Goal: Transaction & Acquisition: Purchase product/service

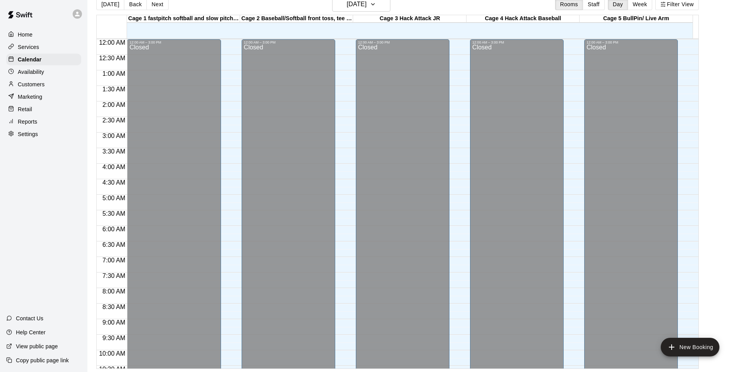
scroll to position [311, 0]
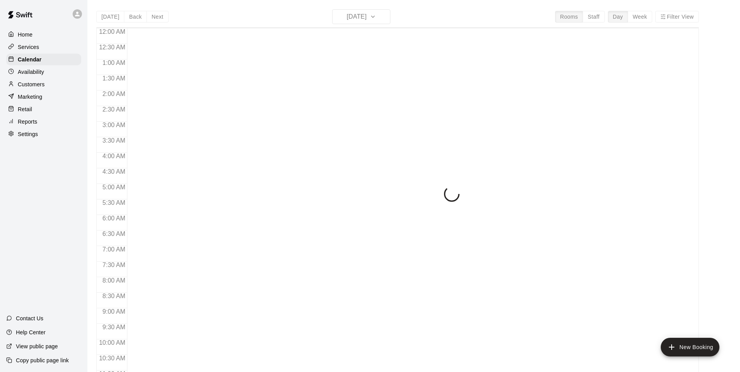
scroll to position [393, 0]
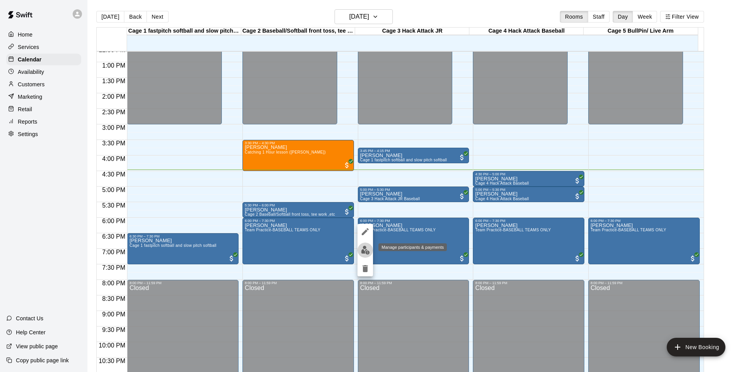
click at [363, 254] on img "edit" at bounding box center [365, 249] width 9 height 9
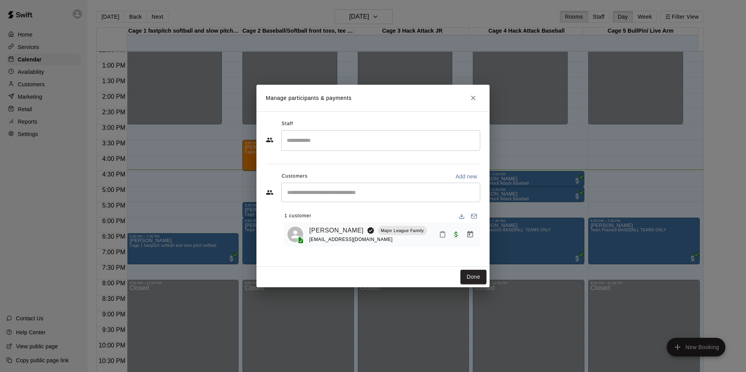
click at [470, 100] on icon "Close" at bounding box center [473, 98] width 8 height 8
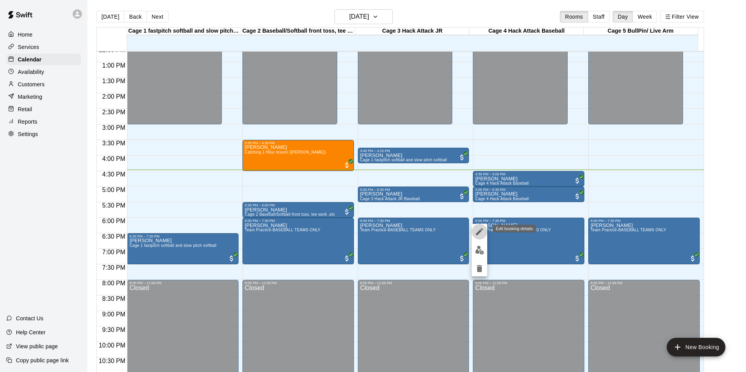
click at [485, 230] on button "edit" at bounding box center [479, 232] width 16 height 16
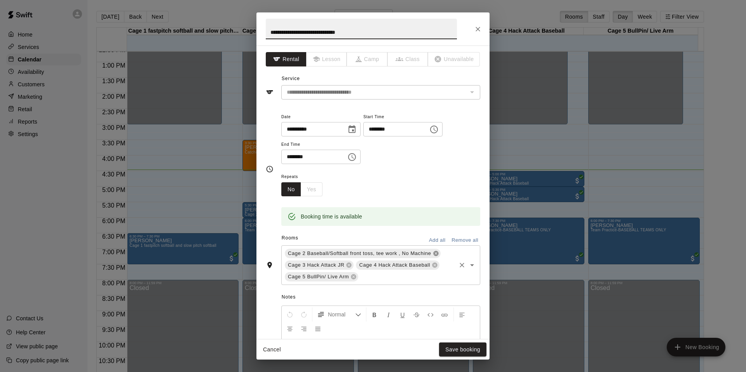
click at [435, 256] on icon at bounding box center [435, 253] width 5 height 5
click at [347, 256] on icon at bounding box center [349, 253] width 6 height 6
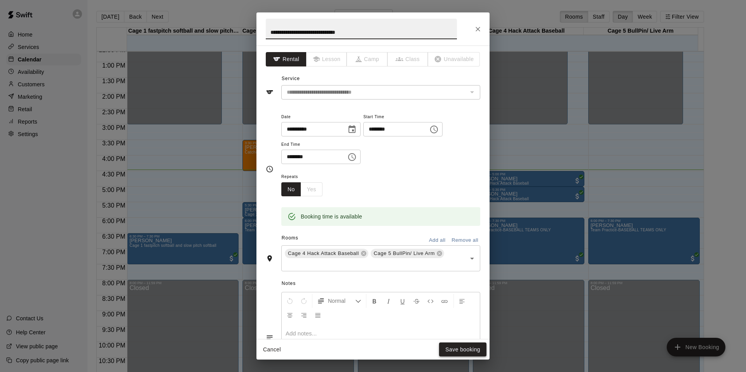
click at [450, 353] on button "Save booking" at bounding box center [462, 349] width 47 height 14
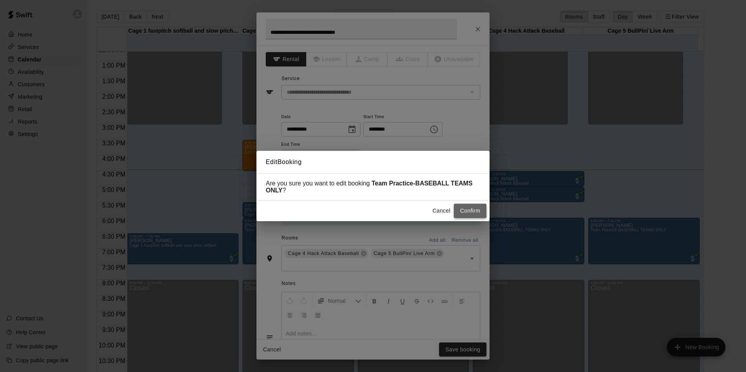
click at [468, 210] on button "Confirm" at bounding box center [470, 210] width 33 height 14
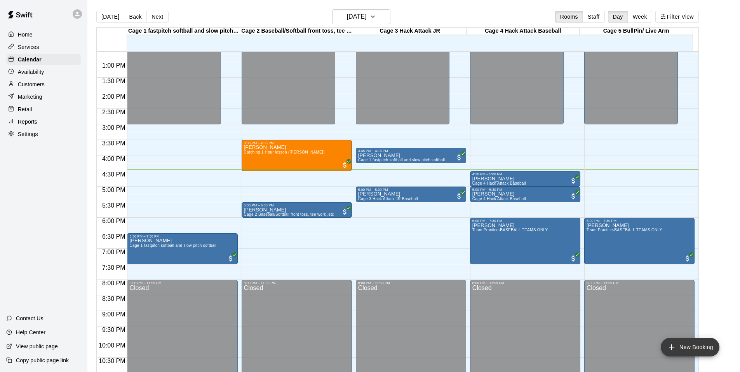
click at [693, 343] on button "New Booking" at bounding box center [690, 346] width 59 height 19
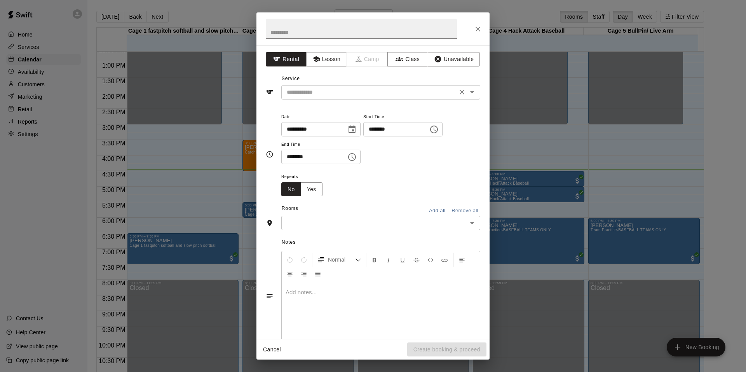
click at [292, 87] on div "​" at bounding box center [380, 92] width 199 height 14
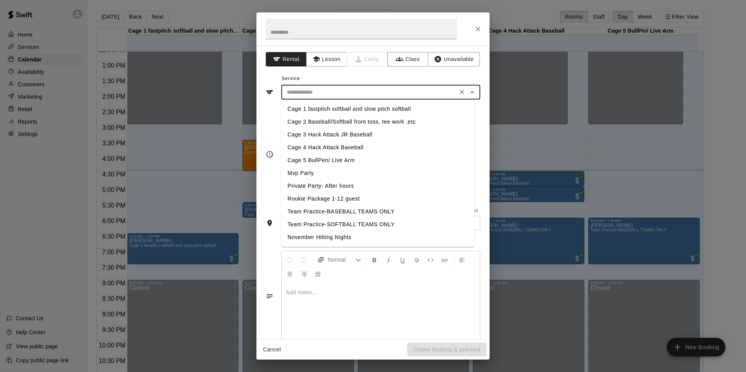
click at [330, 209] on li "Team Practice-BASEBALL TEAMS ONLY" at bounding box center [377, 211] width 193 height 13
type input "**********"
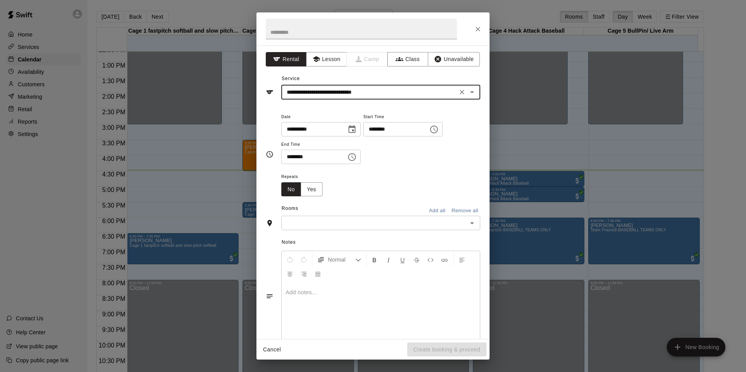
click at [345, 225] on input "text" at bounding box center [373, 223] width 181 height 10
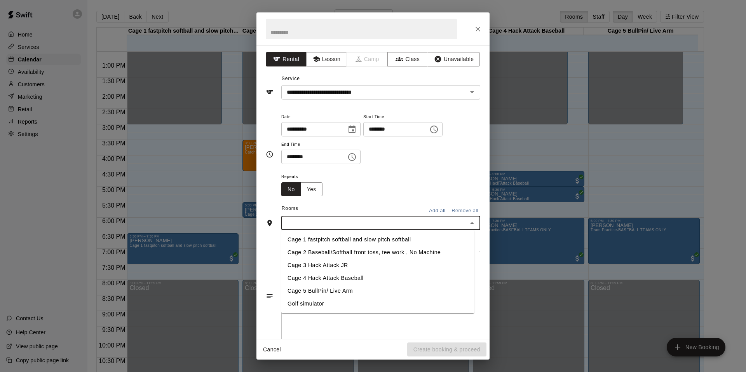
click at [340, 239] on li "Cage 1 fastpitch softball and slow pitch softball" at bounding box center [377, 239] width 193 height 13
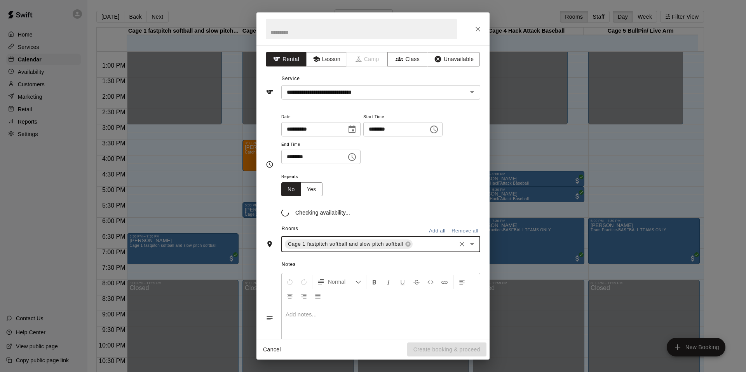
click at [340, 239] on div "Rooms Add all Remove all Cage 1 fastpitch softball and slow pitch softball ​" at bounding box center [373, 238] width 214 height 30
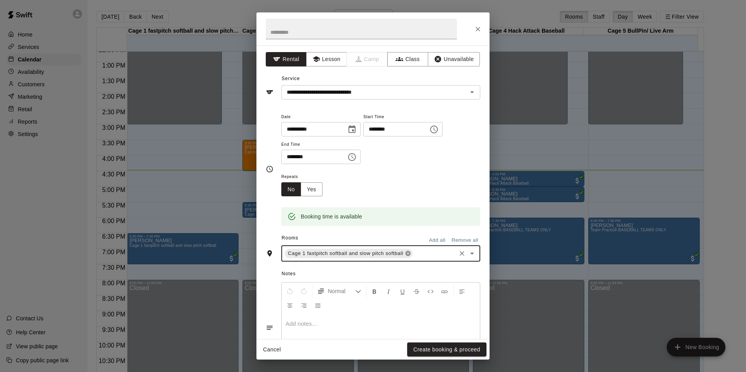
click at [410, 256] on icon at bounding box center [408, 253] width 6 height 6
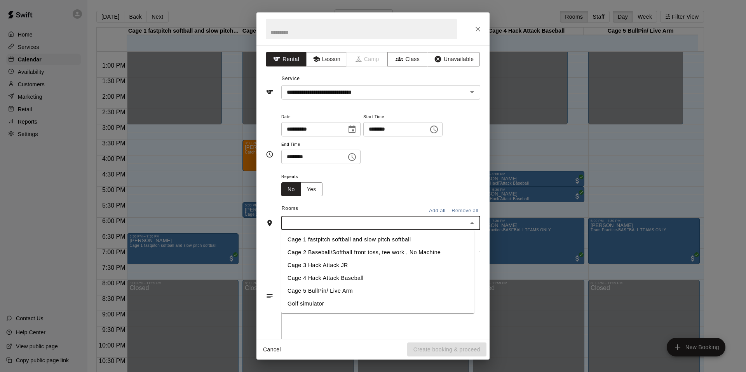
click at [329, 222] on input "text" at bounding box center [373, 223] width 181 height 10
click at [326, 248] on li "Cage 2 Baseball/Softball front toss, tee work , No Machine" at bounding box center [377, 252] width 193 height 13
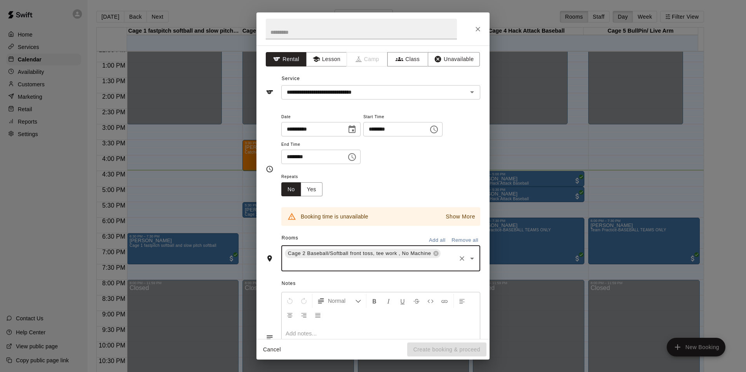
click at [343, 264] on input "text" at bounding box center [368, 264] width 171 height 10
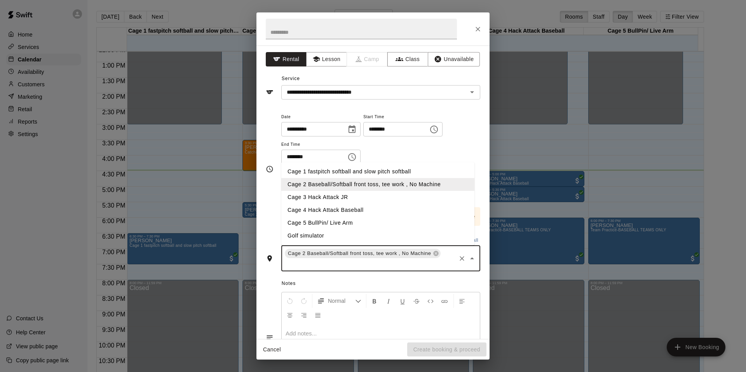
click at [328, 196] on li "Cage 3 Hack Attack JR" at bounding box center [377, 197] width 193 height 13
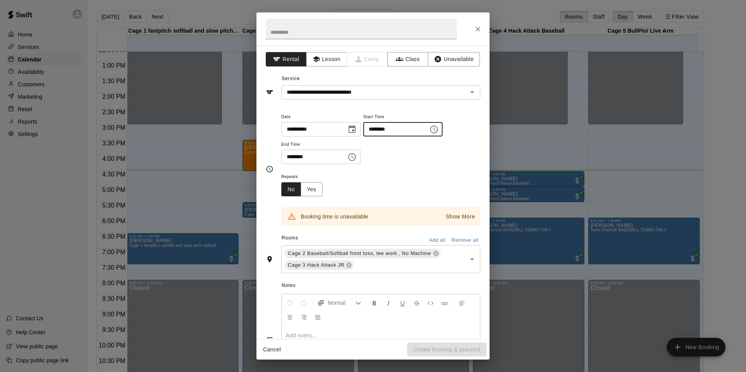
click at [371, 131] on input "********" at bounding box center [393, 129] width 60 height 14
type input "********"
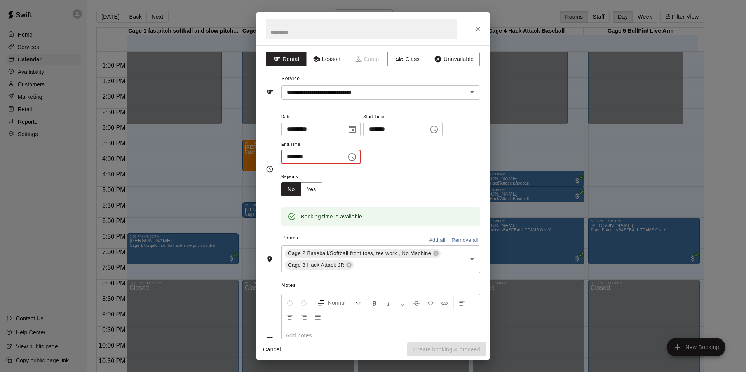
click at [291, 158] on input "********" at bounding box center [311, 157] width 60 height 14
type input "********"
click at [432, 351] on button "Create booking & proceed" at bounding box center [446, 349] width 79 height 14
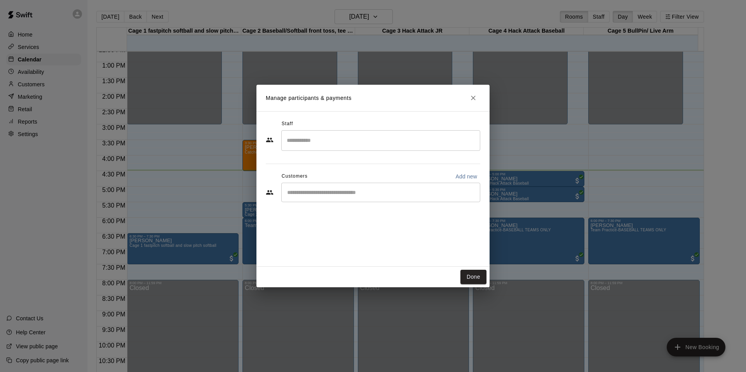
click at [317, 199] on div "​" at bounding box center [380, 192] width 199 height 19
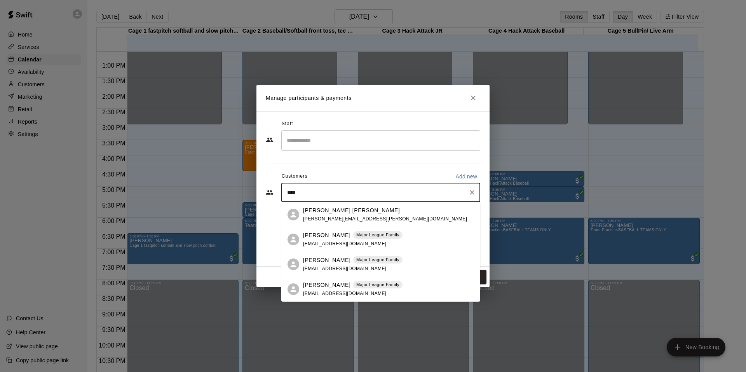
type input "*****"
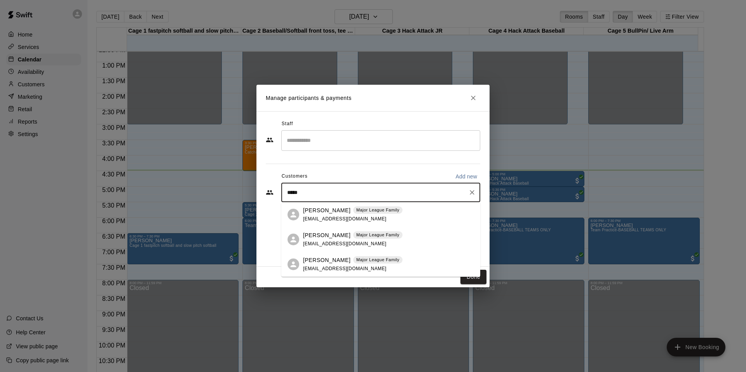
click at [346, 215] on div "[PERSON_NAME] Major League Family [EMAIL_ADDRESS][DOMAIN_NAME]" at bounding box center [352, 214] width 99 height 17
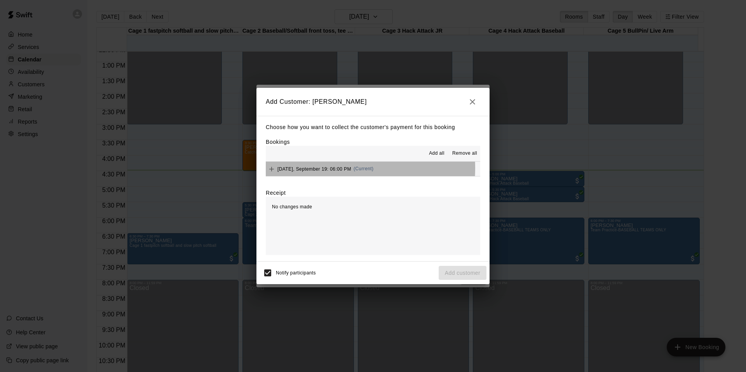
click at [325, 168] on span "[DATE], September 19: 06:00 PM" at bounding box center [314, 168] width 74 height 5
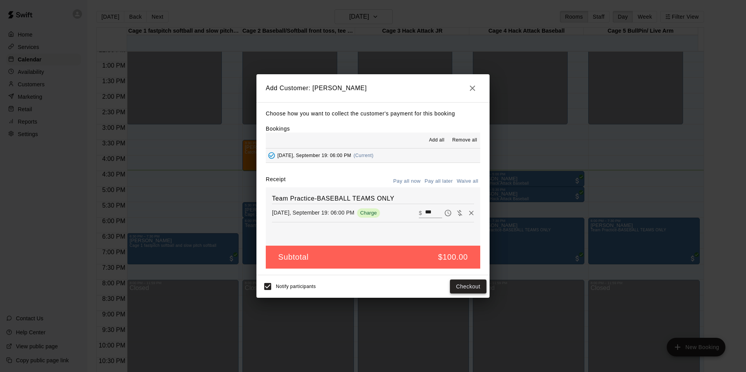
click at [474, 283] on button "Checkout" at bounding box center [468, 286] width 37 height 14
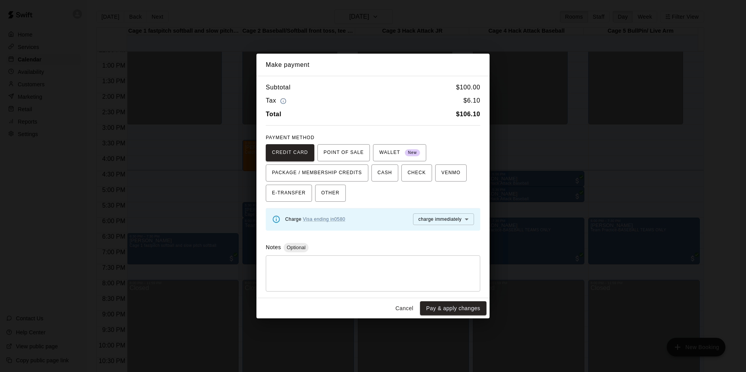
click at [340, 222] on div "Charge Visa ending in 0580" at bounding box center [315, 219] width 60 height 9
click at [340, 219] on link "Visa ending in 0580" at bounding box center [324, 218] width 42 height 5
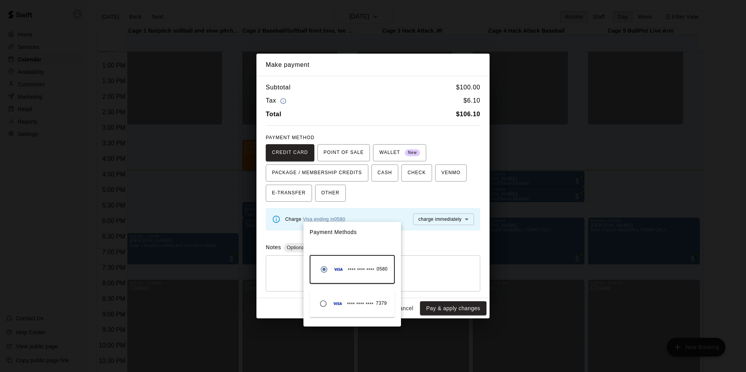
click at [378, 302] on span "7379" at bounding box center [381, 303] width 11 height 8
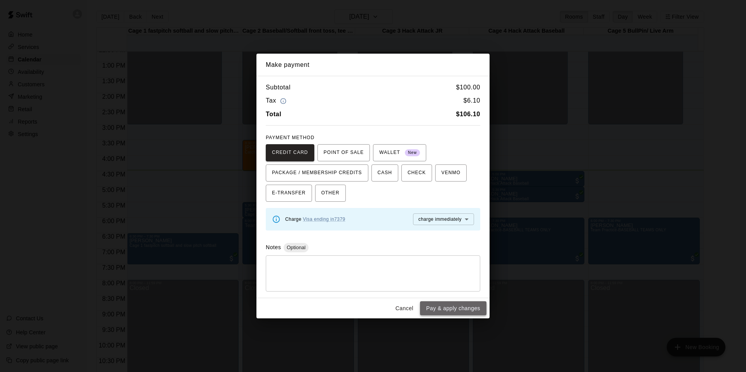
click at [449, 305] on button "Pay & apply changes" at bounding box center [453, 308] width 66 height 14
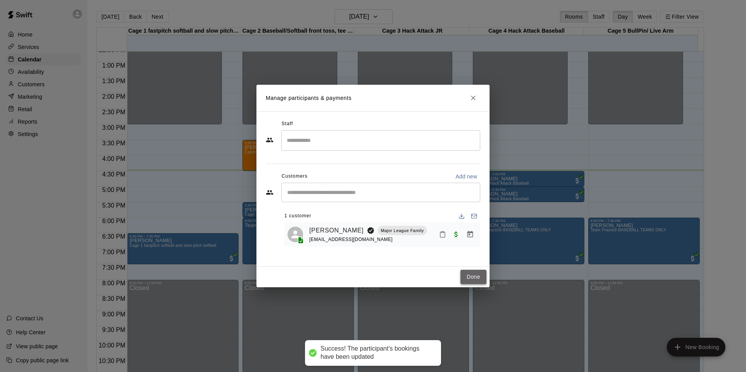
click at [482, 276] on button "Done" at bounding box center [473, 277] width 26 height 14
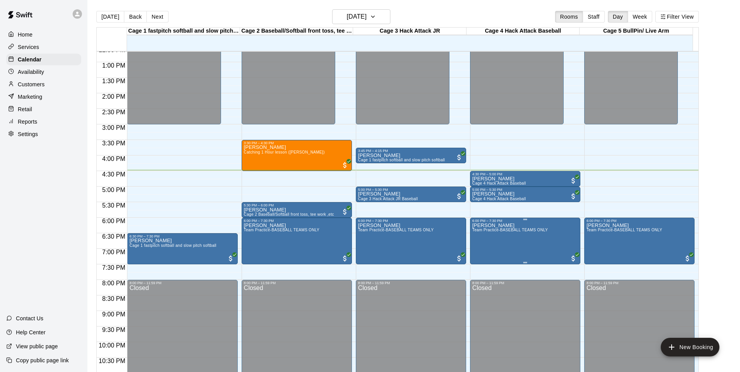
scroll to position [355, 0]
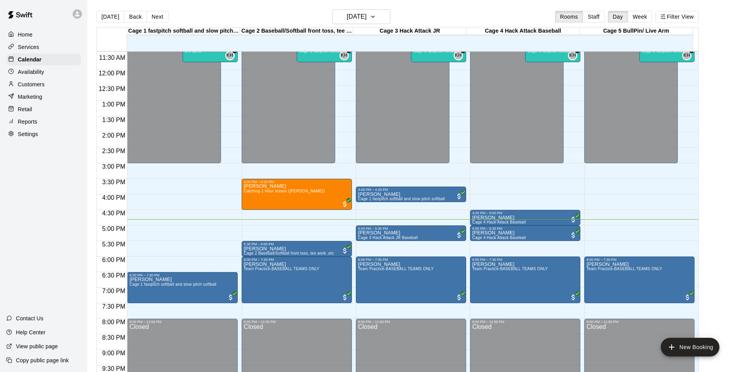
click at [9, 213] on div "Home Services Calendar Availability Customers Marketing Retail Reports Settings…" at bounding box center [43, 186] width 87 height 372
click at [388, 237] on span "Cage 3 Hack Attack JR Baseball" at bounding box center [388, 237] width 60 height 4
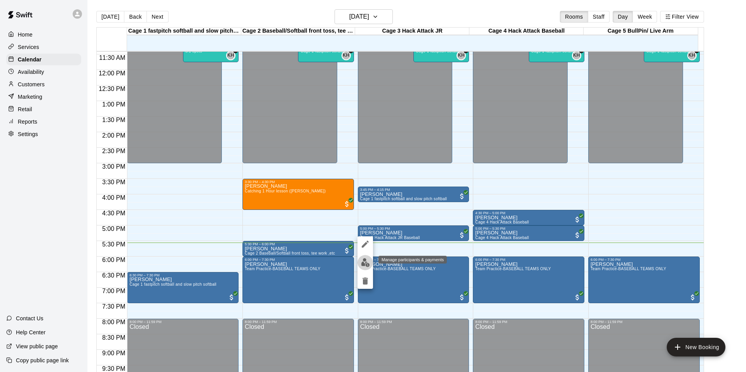
click at [365, 264] on img "edit" at bounding box center [365, 262] width 9 height 9
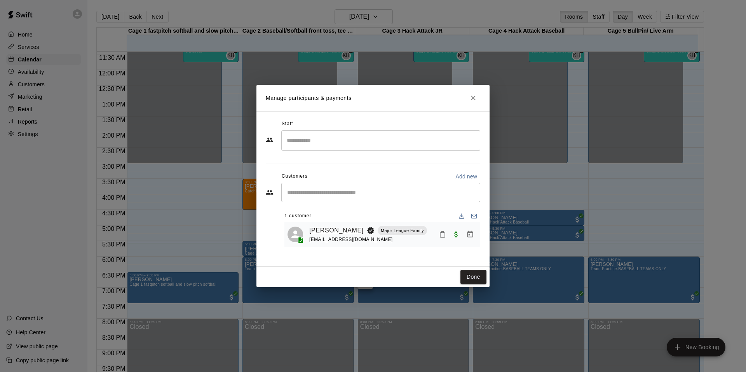
click at [323, 227] on link "[PERSON_NAME]" at bounding box center [336, 230] width 54 height 10
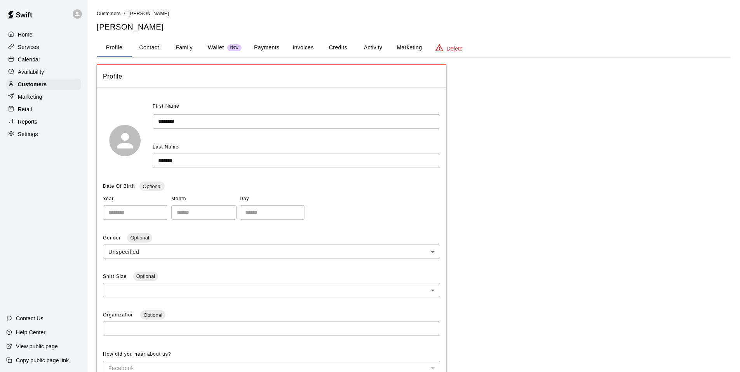
click at [259, 52] on button "Payments" at bounding box center [267, 47] width 38 height 19
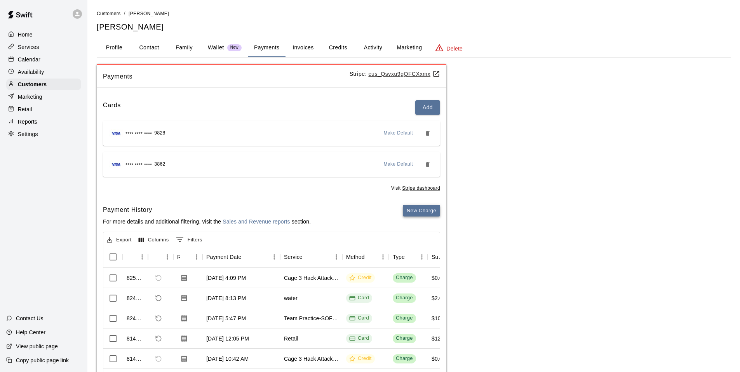
click at [423, 214] on button "New Charge" at bounding box center [421, 211] width 37 height 12
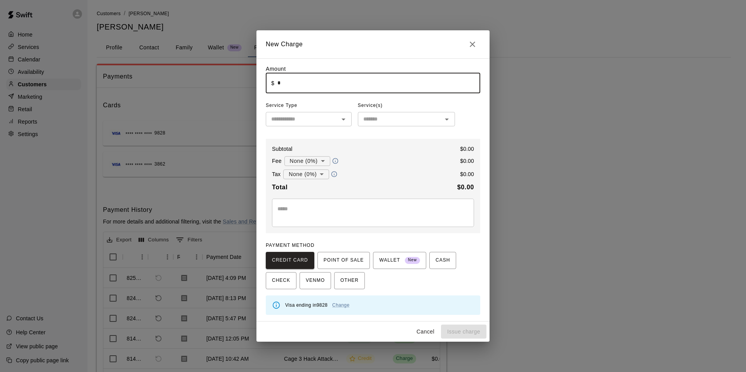
click at [301, 92] on input "*" at bounding box center [378, 83] width 203 height 21
type input "*****"
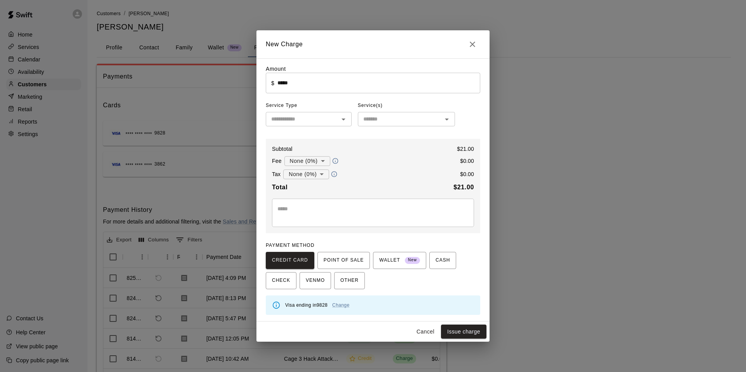
click at [313, 129] on div "Amount ​ $ ***** ​ Service Type ​ Service(s) ​ Subtotal $ 21.00 Fee None (0%) *…" at bounding box center [373, 190] width 214 height 250
click at [310, 122] on input "text" at bounding box center [302, 119] width 68 height 10
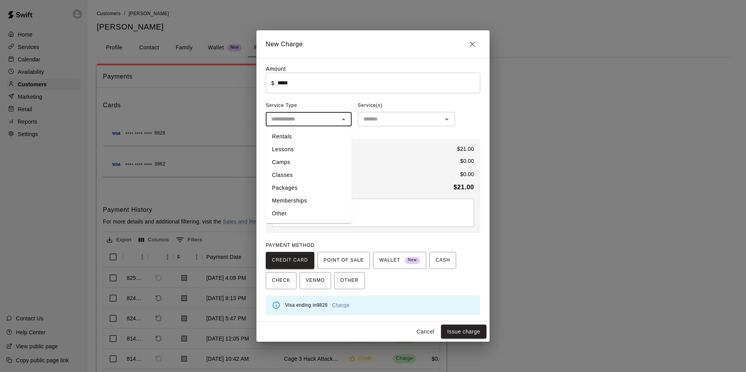
click at [291, 215] on li "Other" at bounding box center [309, 213] width 86 height 13
type input "*****"
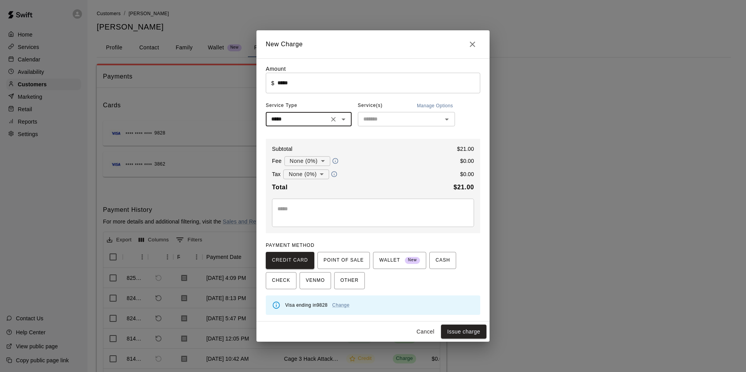
click at [366, 125] on div "​" at bounding box center [406, 119] width 97 height 14
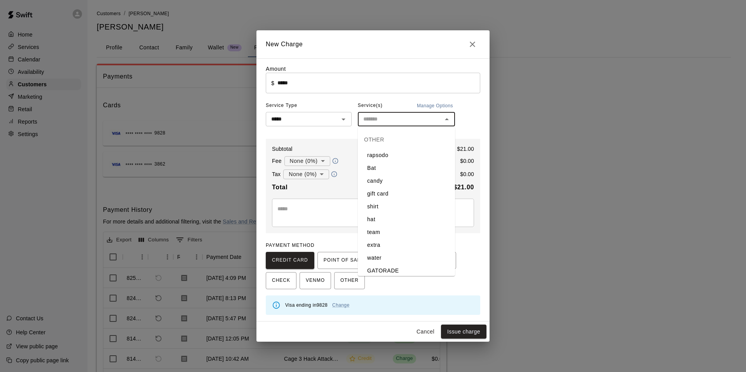
click at [376, 242] on li "extra" at bounding box center [406, 244] width 97 height 13
type input "*****"
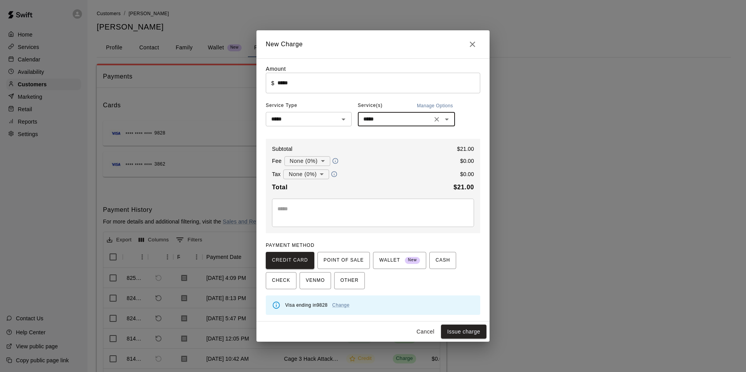
click at [289, 172] on body "Home Services Calendar Availability Customers Marketing Retail Reports Settings…" at bounding box center [373, 211] width 746 height 423
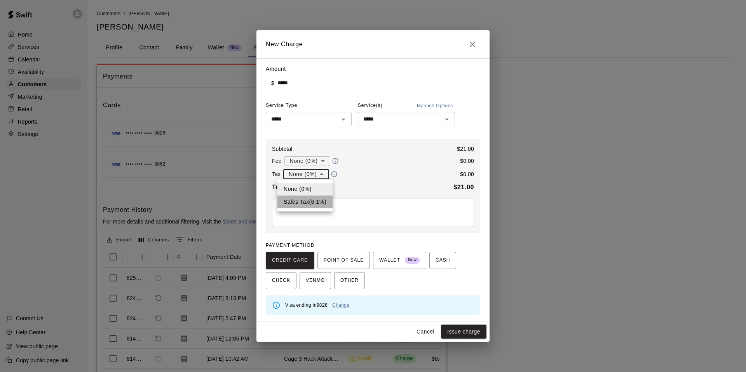
click at [299, 197] on li "Sales Tax ( 6.1 %)" at bounding box center [304, 201] width 55 height 13
type input "**********"
click at [462, 328] on button "Issue charge" at bounding box center [463, 331] width 45 height 14
type input "*"
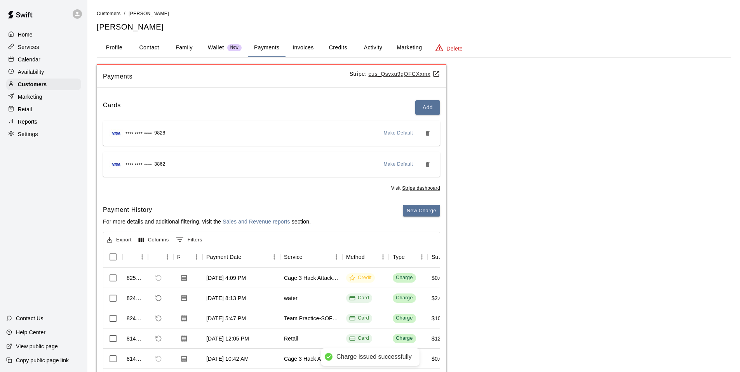
click at [555, 264] on div "Payments Stripe: cus_Qsvxu9gQFCXxmx Cards Add **** **** **** 9828 Make Default …" at bounding box center [414, 236] width 634 height 344
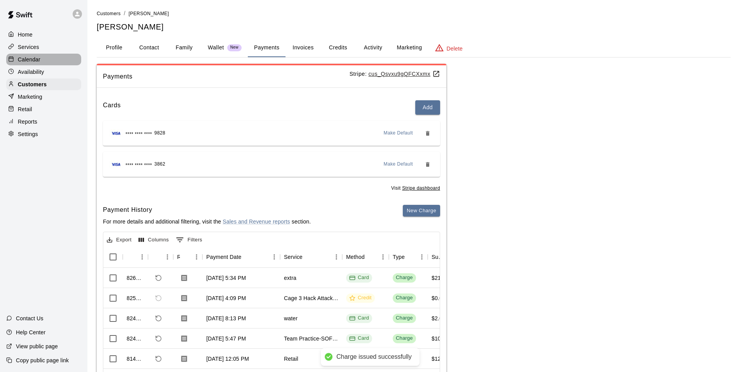
click at [66, 63] on div "Calendar" at bounding box center [43, 60] width 75 height 12
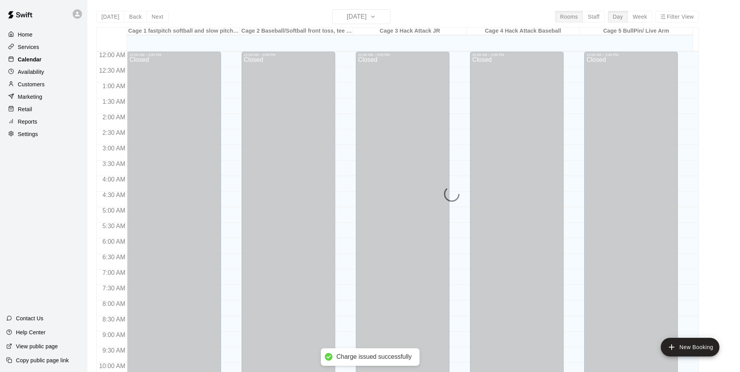
scroll to position [393, 0]
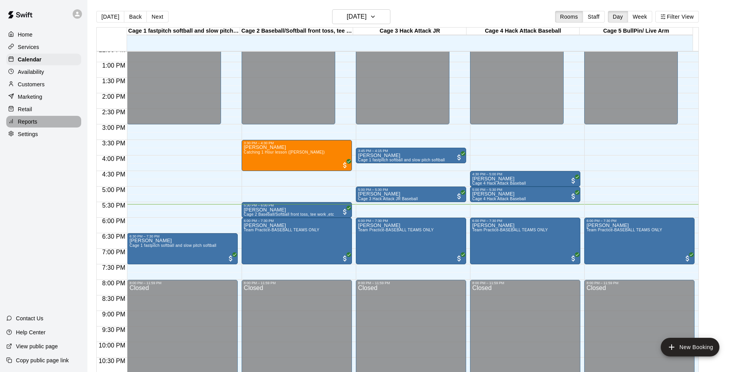
click at [27, 125] on p "Reports" at bounding box center [27, 122] width 19 height 8
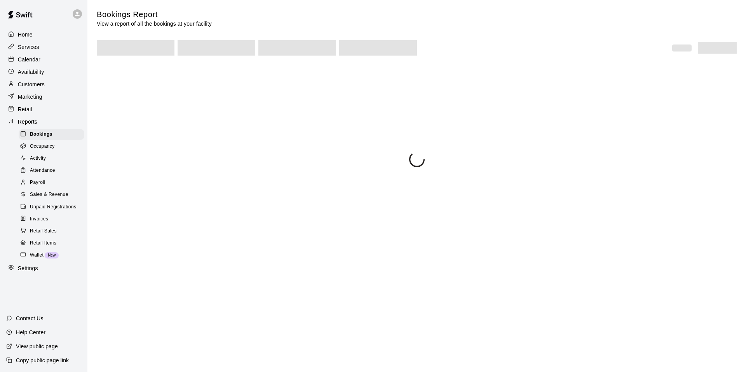
click at [24, 111] on p "Retail" at bounding box center [25, 109] width 14 height 8
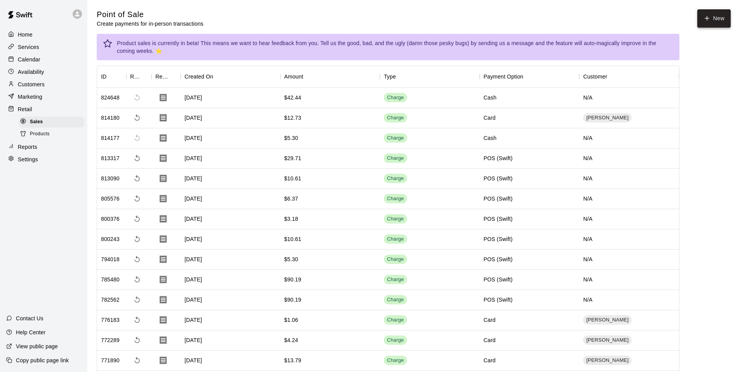
click at [715, 22] on button "New" at bounding box center [713, 18] width 33 height 18
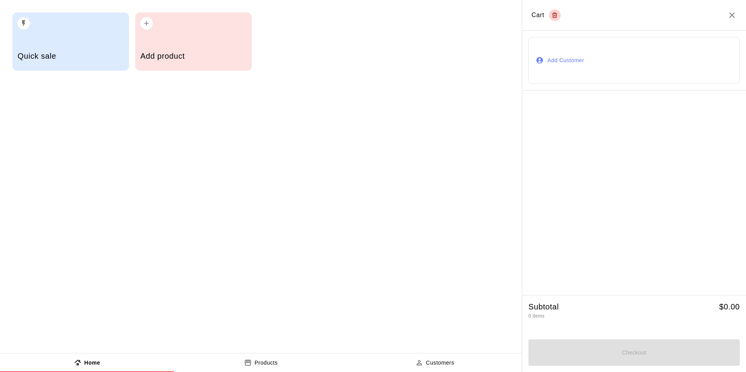
click at [78, 58] on h5 "Quick sale" at bounding box center [70, 56] width 106 height 10
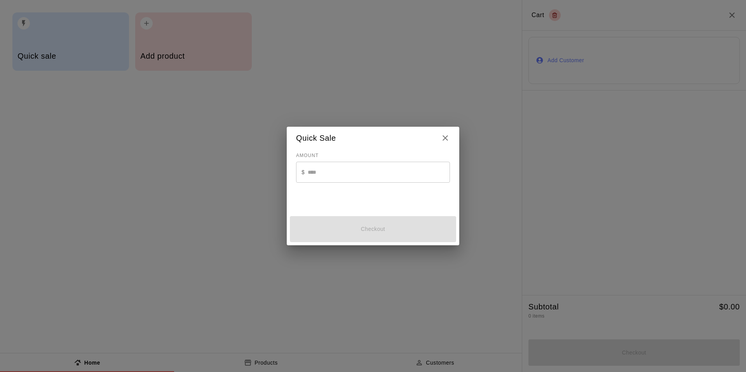
click at [309, 173] on input "text" at bounding box center [379, 172] width 142 height 21
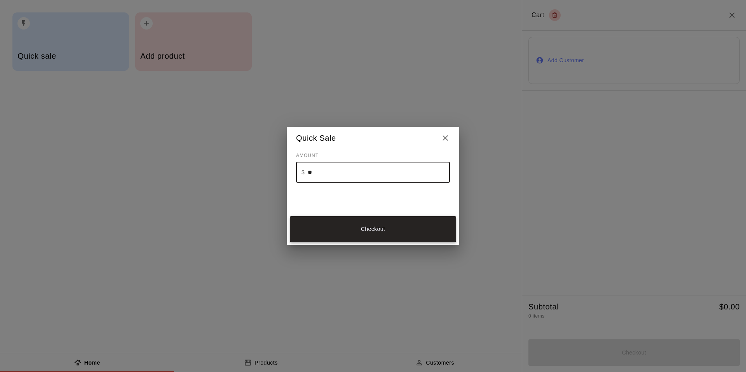
type input "**"
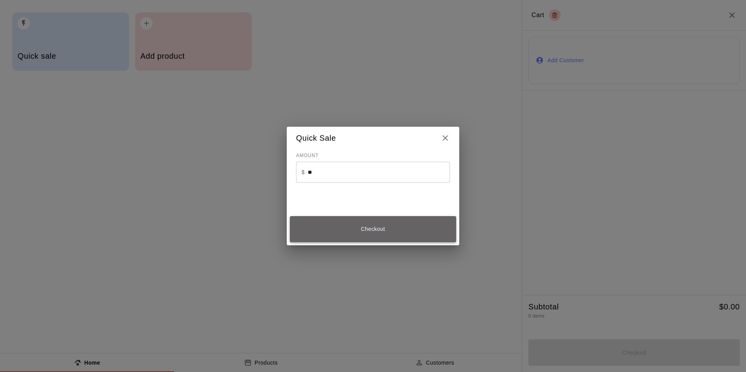
click at [330, 228] on button "Checkout" at bounding box center [373, 229] width 166 height 26
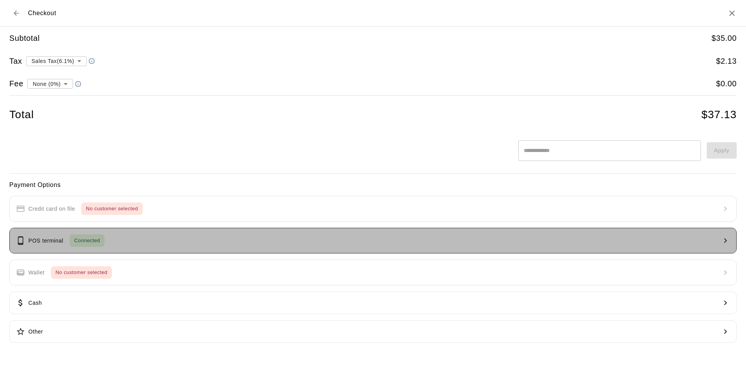
click at [80, 237] on span "Connected" at bounding box center [87, 240] width 35 height 9
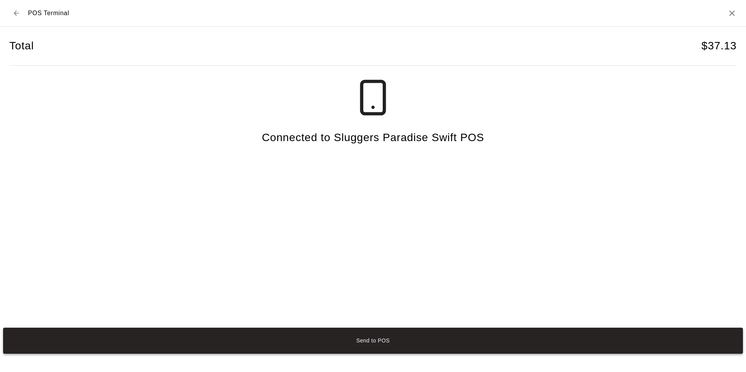
click at [337, 343] on button "Send to POS" at bounding box center [372, 340] width 739 height 26
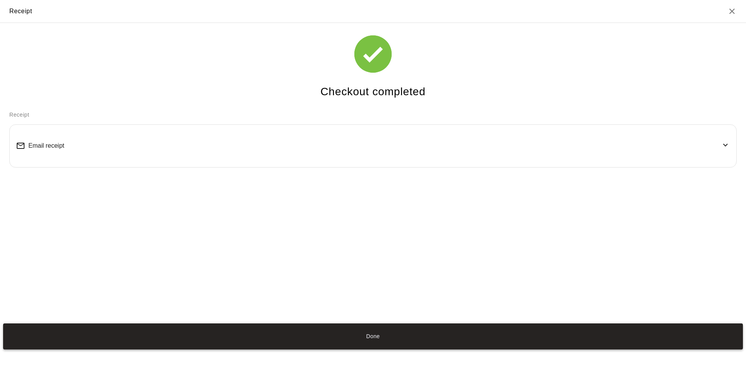
click at [380, 329] on button "Done" at bounding box center [372, 336] width 739 height 26
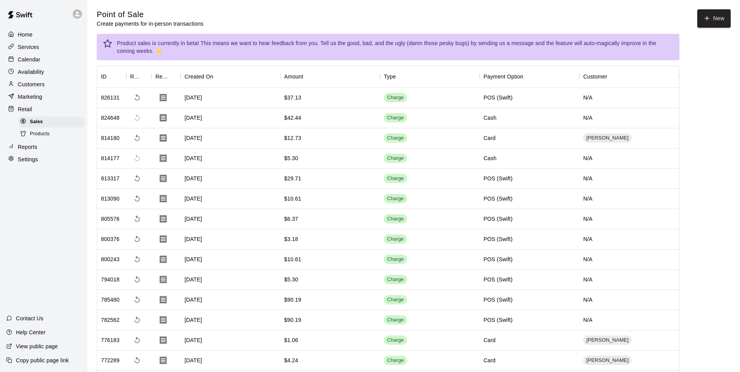
click at [32, 61] on p "Calendar" at bounding box center [29, 60] width 23 height 8
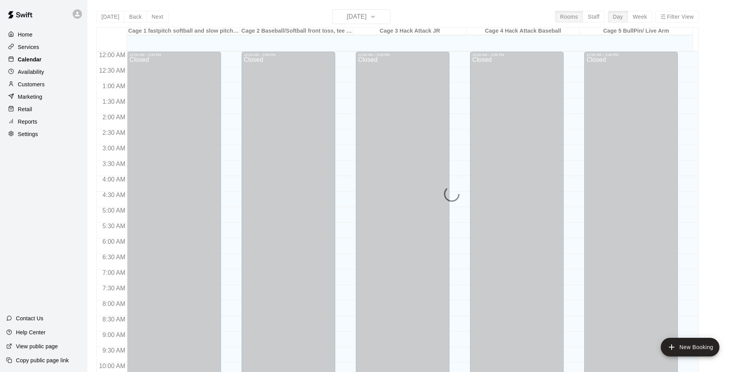
scroll to position [393, 0]
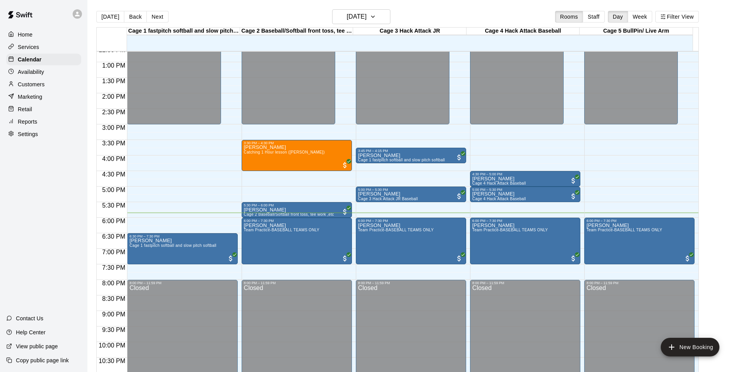
scroll to position [12, 0]
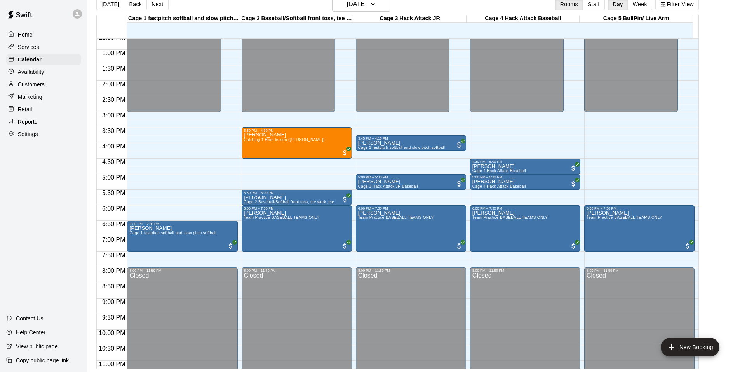
click at [45, 105] on div "Home Services Calendar Availability Customers Marketing Retail Reports Settings" at bounding box center [43, 84] width 87 height 113
click at [44, 111] on div "Retail" at bounding box center [43, 109] width 75 height 12
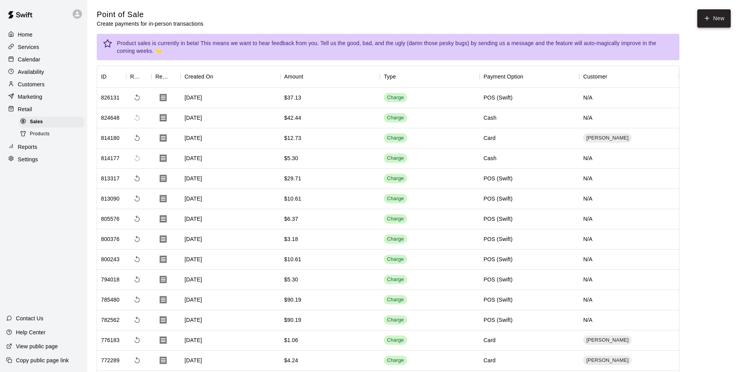
click at [707, 18] on icon "button" at bounding box center [707, 18] width 4 height 0
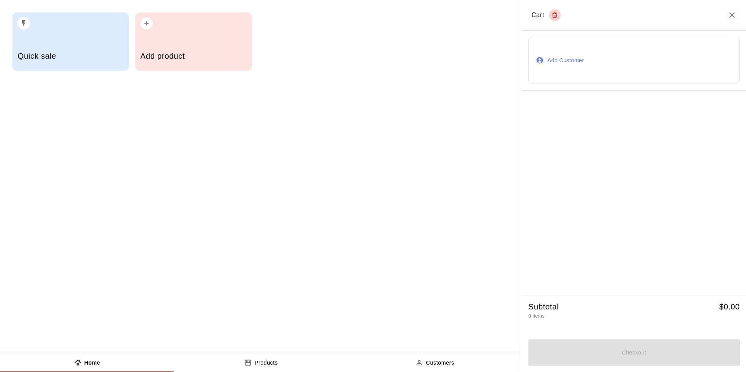
click at [70, 49] on div "Quick sale" at bounding box center [70, 57] width 106 height 28
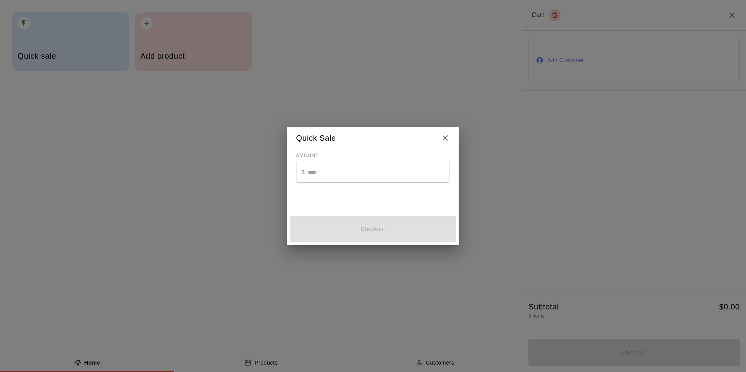
click at [336, 167] on input "text" at bounding box center [379, 172] width 142 height 21
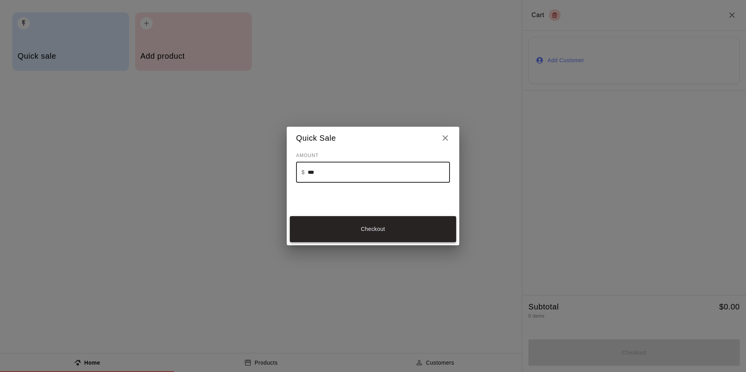
type input "***"
click at [337, 220] on button "Checkout" at bounding box center [373, 229] width 166 height 26
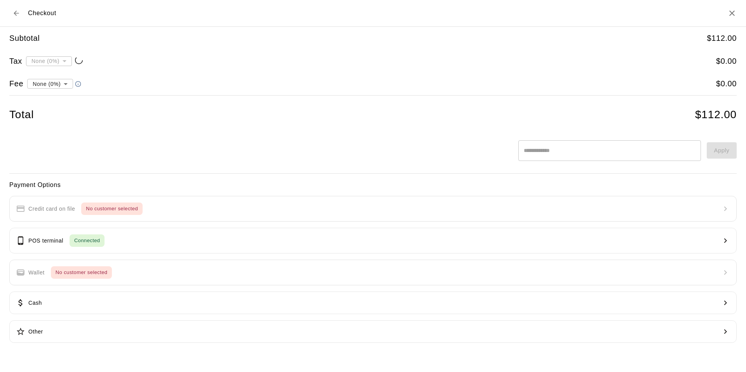
type input "**********"
click at [254, 123] on div at bounding box center [373, 186] width 746 height 372
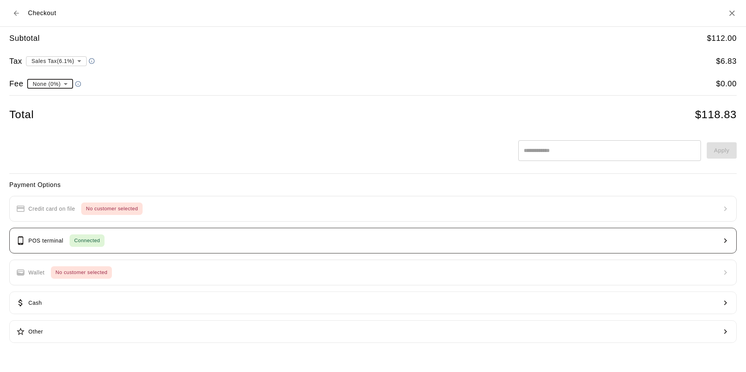
click at [141, 240] on button "POS terminal Connected" at bounding box center [372, 241] width 727 height 26
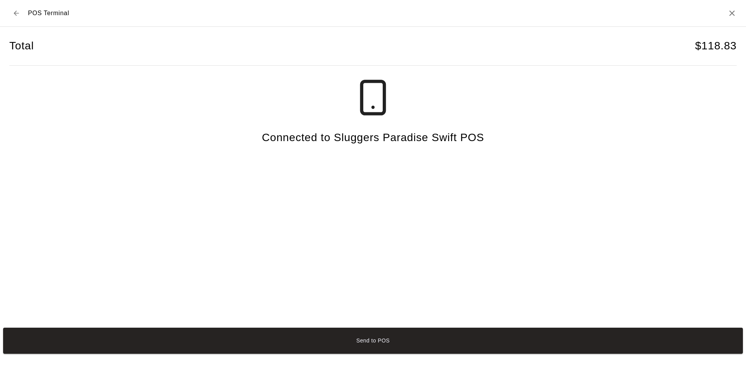
click at [347, 341] on button "Send to POS" at bounding box center [372, 340] width 739 height 26
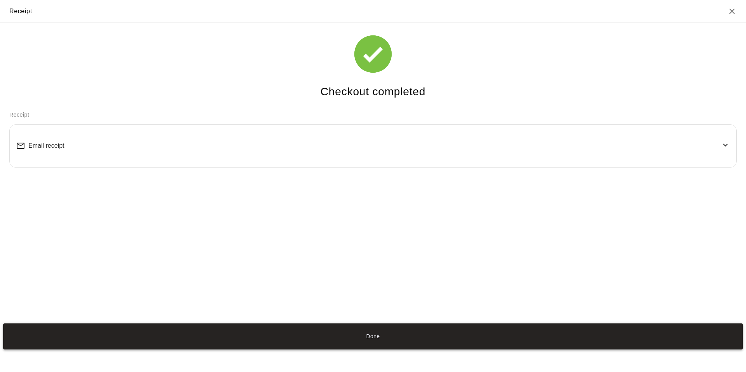
drag, startPoint x: 372, startPoint y: 342, endPoint x: 389, endPoint y: 340, distance: 16.8
click at [374, 346] on button "Done" at bounding box center [372, 336] width 739 height 26
